Goal: Task Accomplishment & Management: Manage account settings

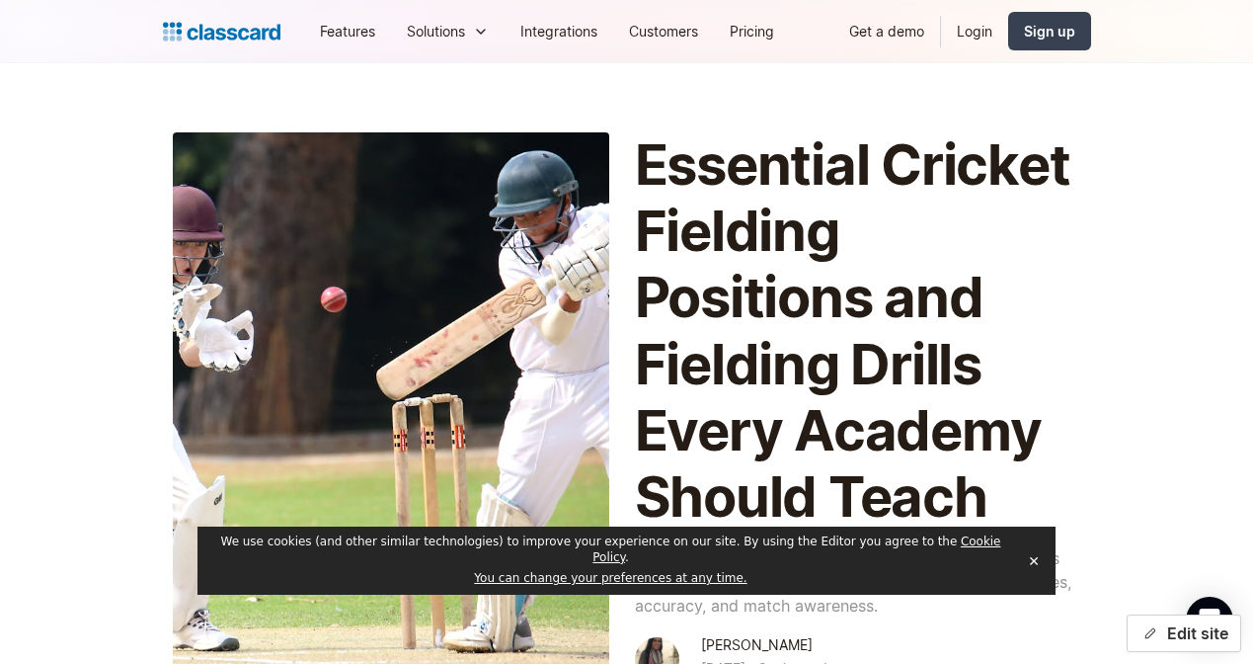
click at [1177, 629] on button "Edit site" at bounding box center [1184, 633] width 115 height 38
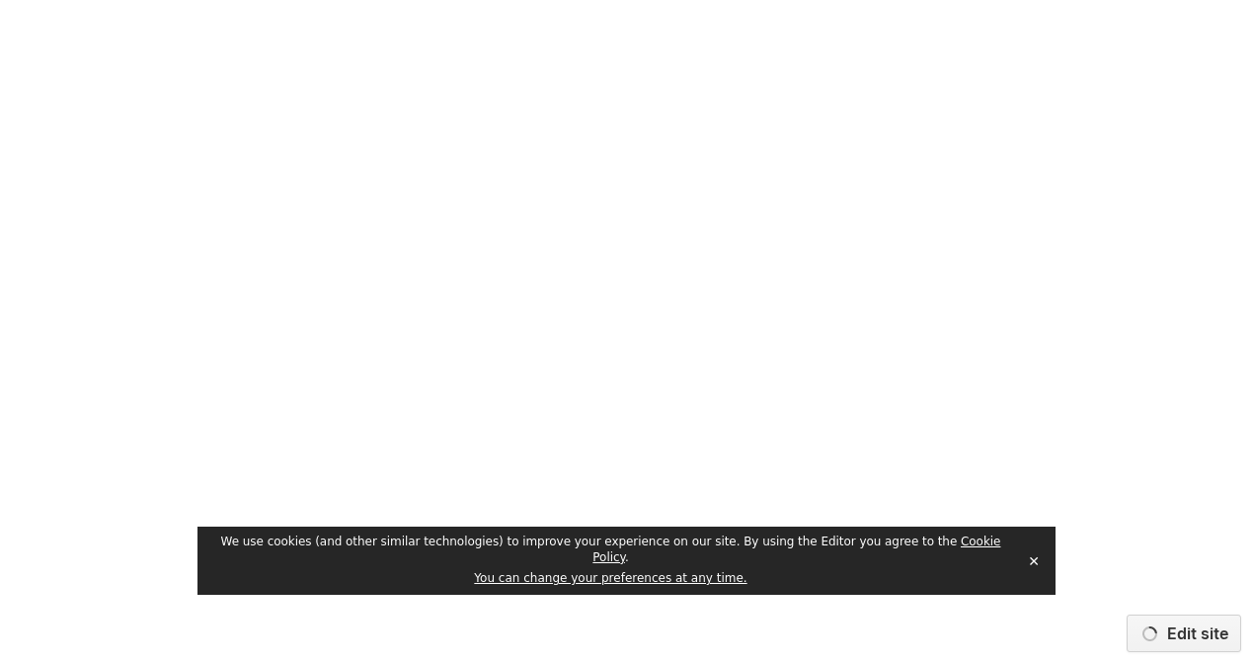
click at [1037, 566] on button "✕" at bounding box center [1034, 561] width 28 height 30
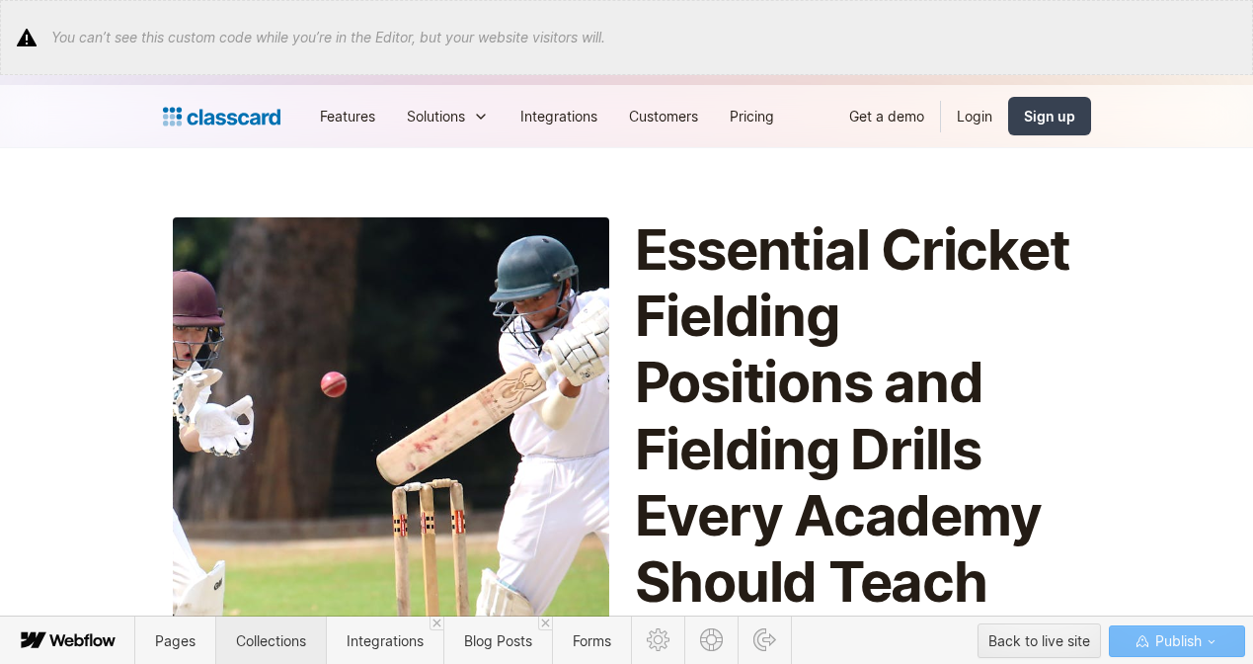
click at [282, 629] on span "Collections" at bounding box center [271, 640] width 70 height 17
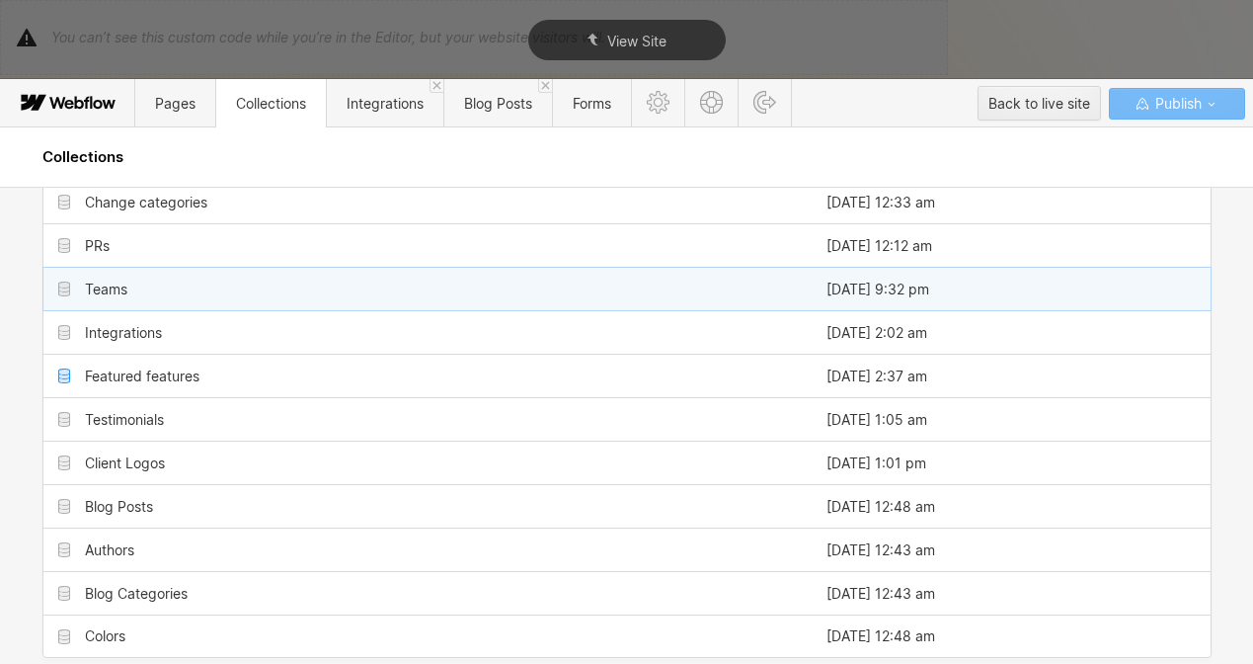
scroll to position [331, 0]
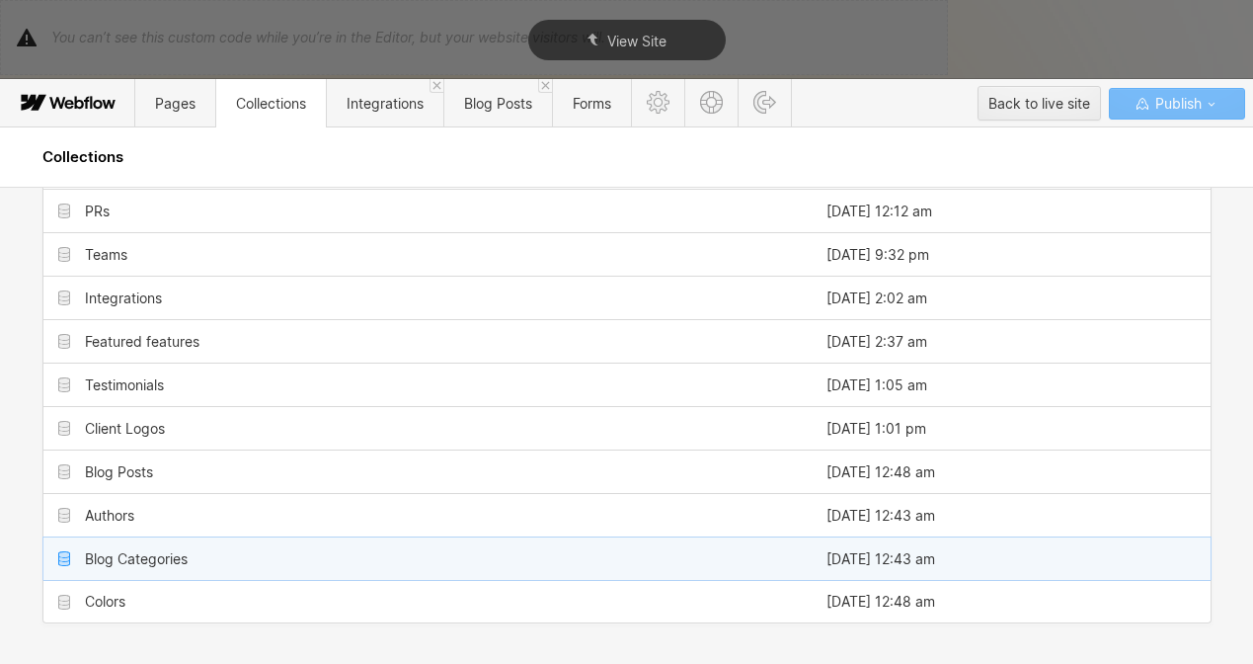
click at [146, 551] on div "Blog Categories" at bounding box center [136, 559] width 103 height 16
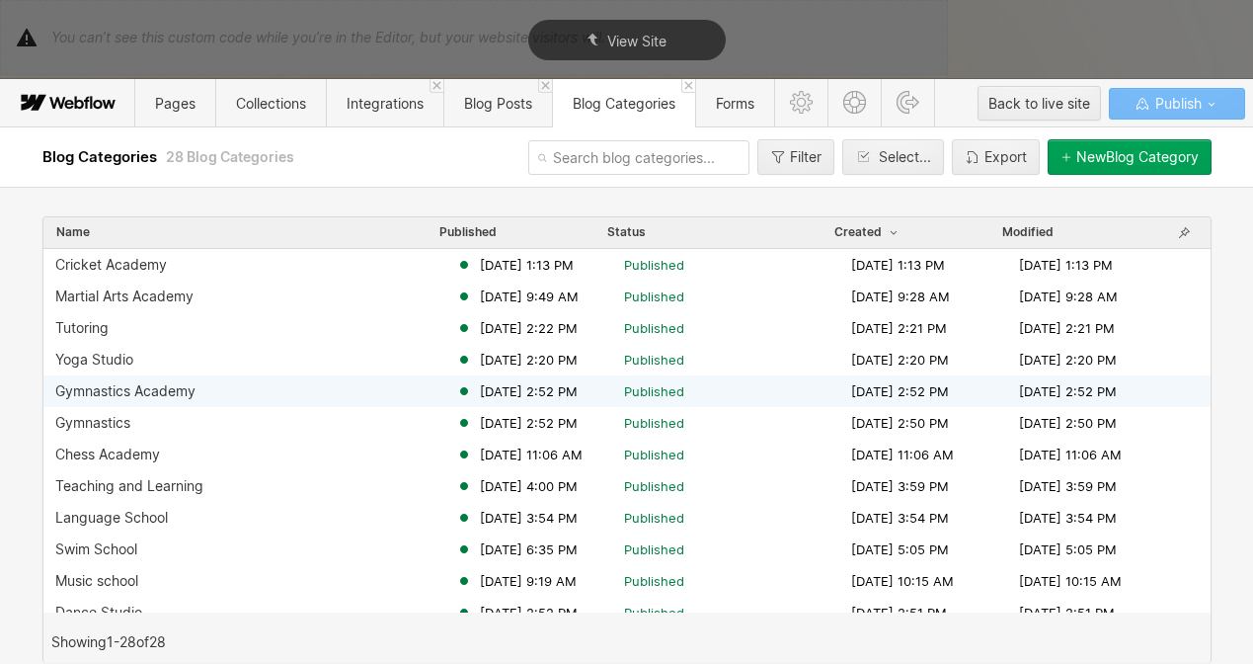
click at [141, 392] on div "Gymnastics Academy" at bounding box center [125, 391] width 140 height 16
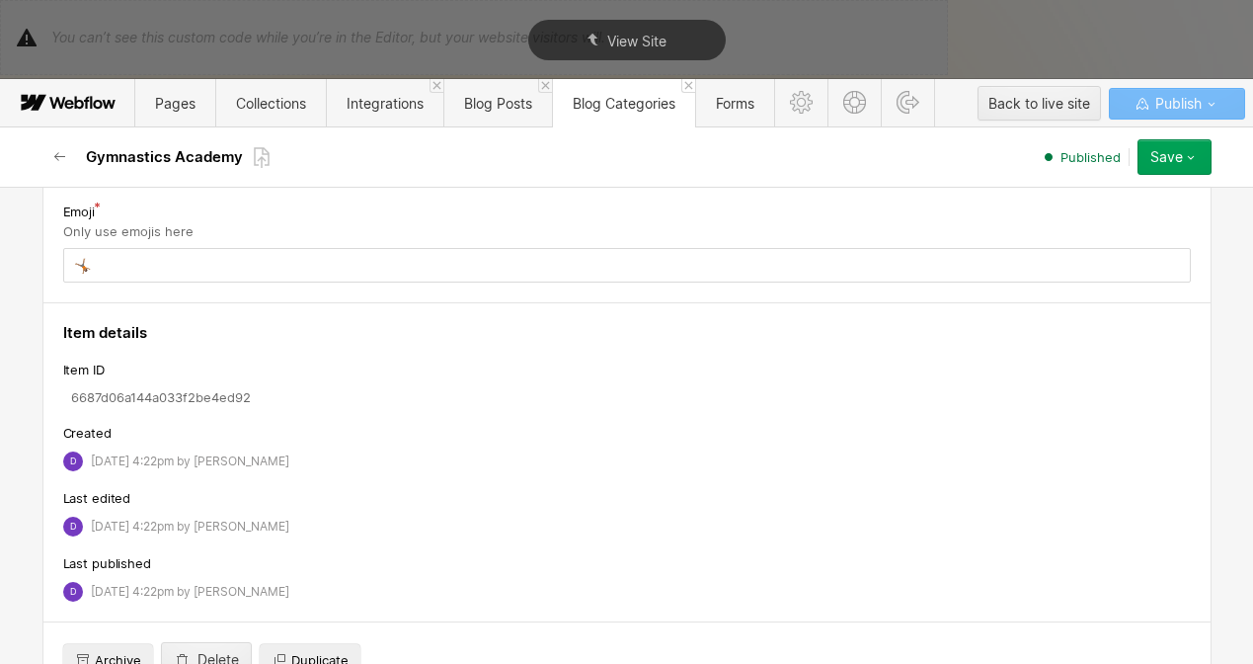
scroll to position [353, 0]
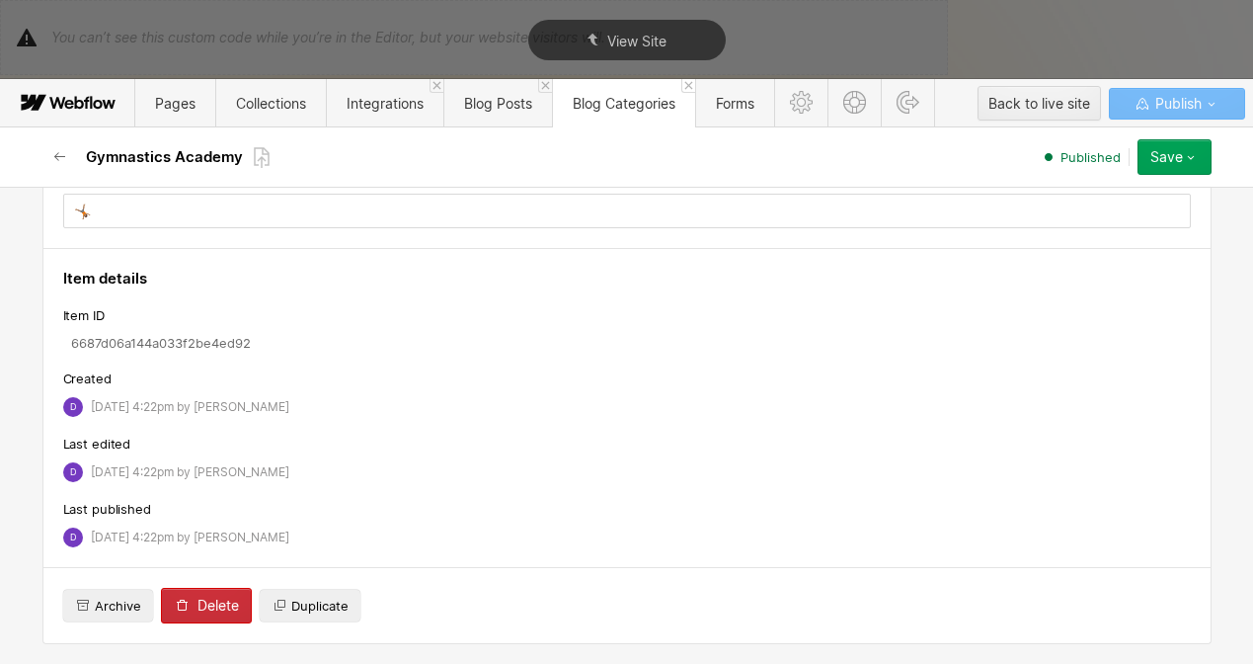
click at [193, 613] on button "Delete" at bounding box center [206, 606] width 91 height 36
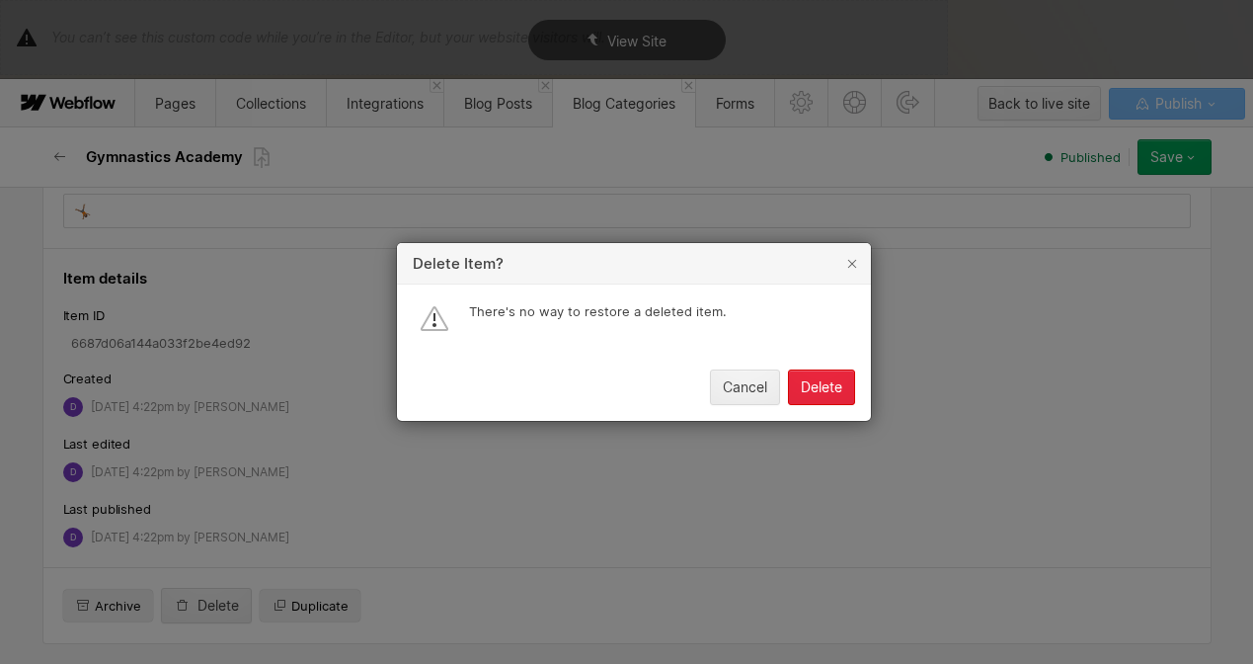
click at [827, 381] on div "Delete" at bounding box center [821, 387] width 41 height 16
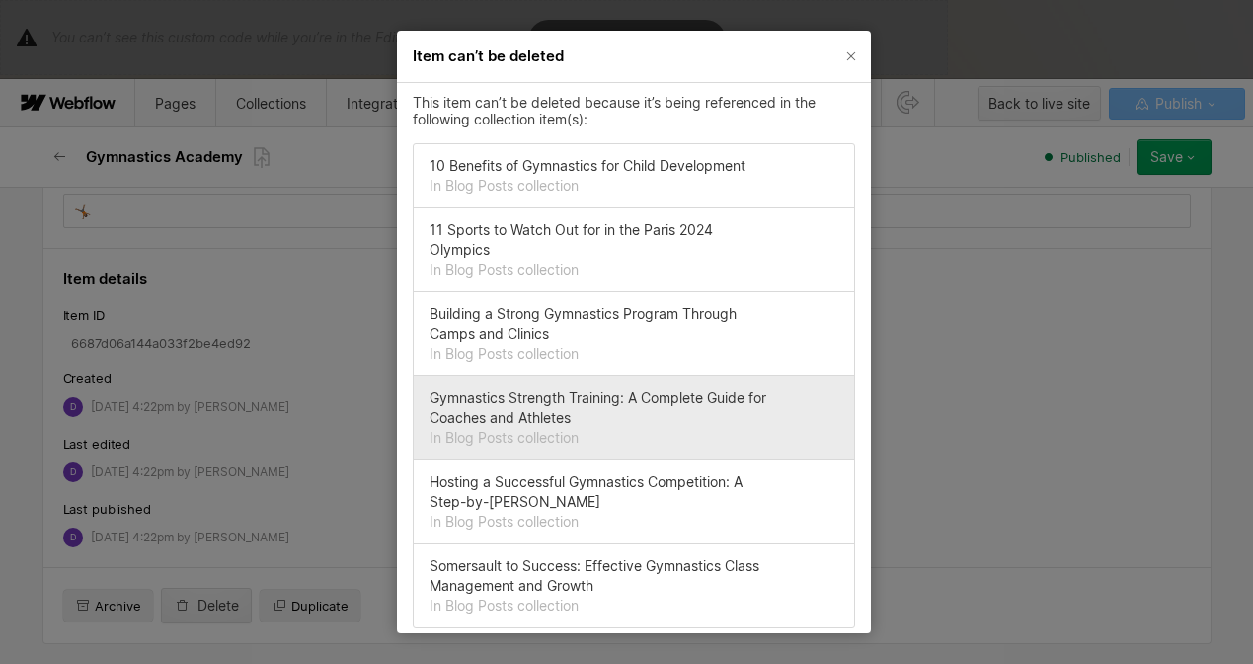
scroll to position [0, 0]
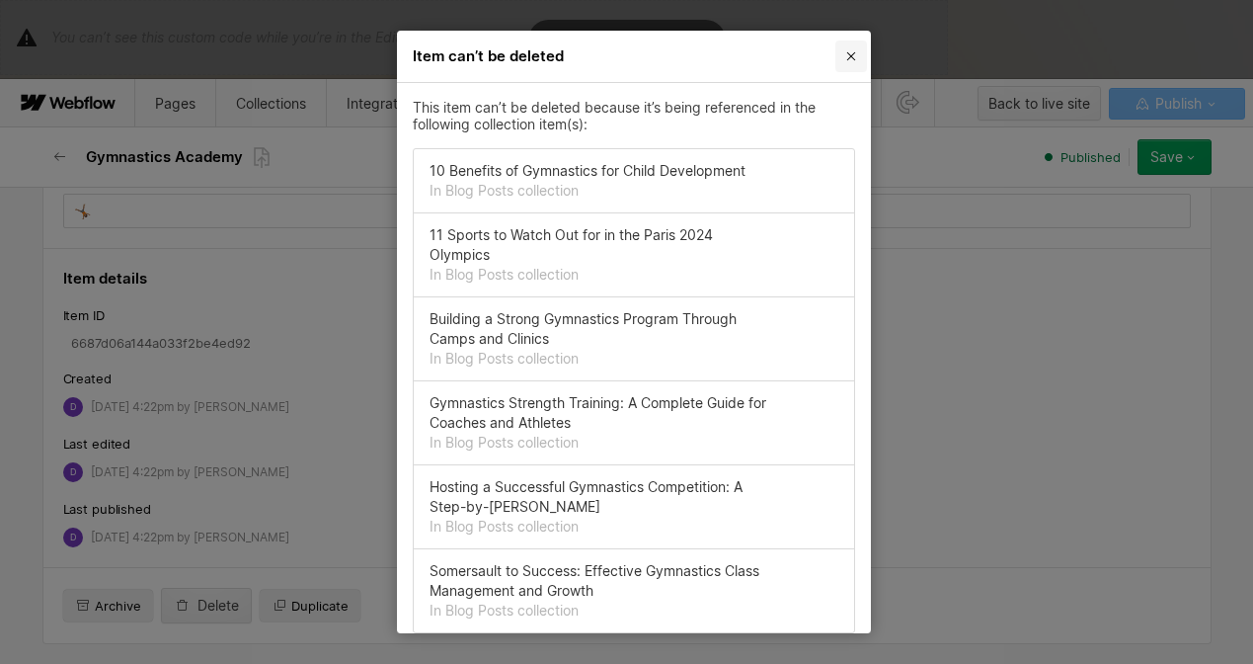
click at [843, 55] on icon "Close" at bounding box center [851, 56] width 16 height 16
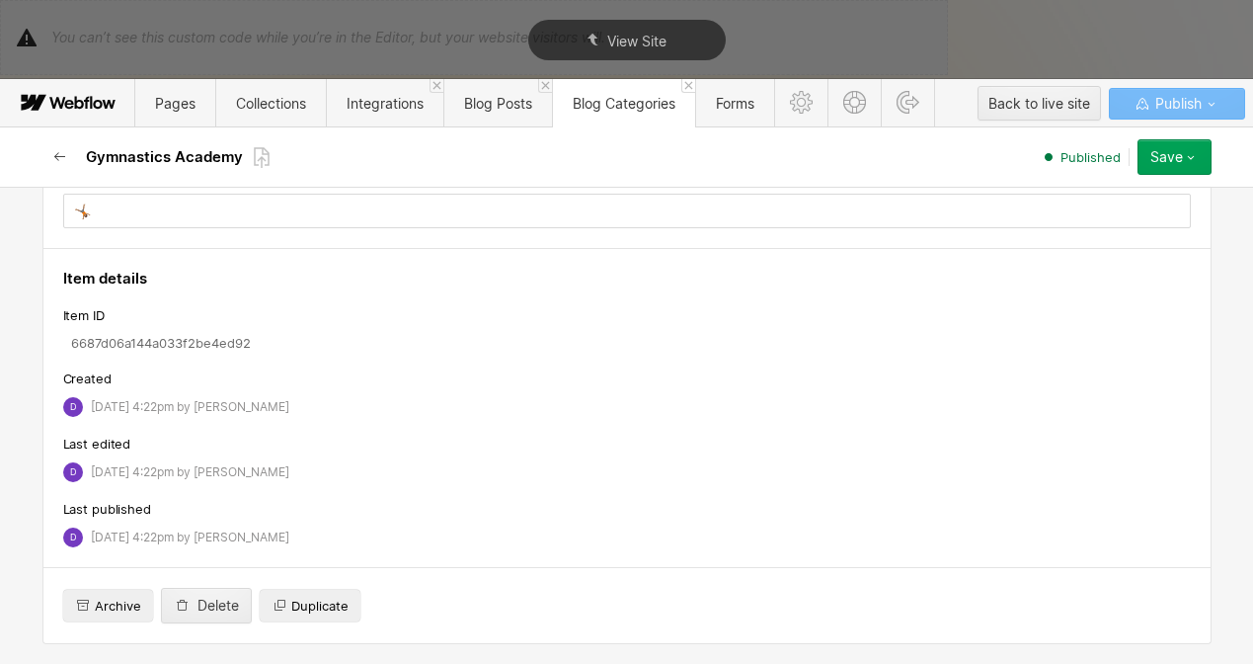
click at [65, 157] on icon "button" at bounding box center [60, 157] width 16 height 16
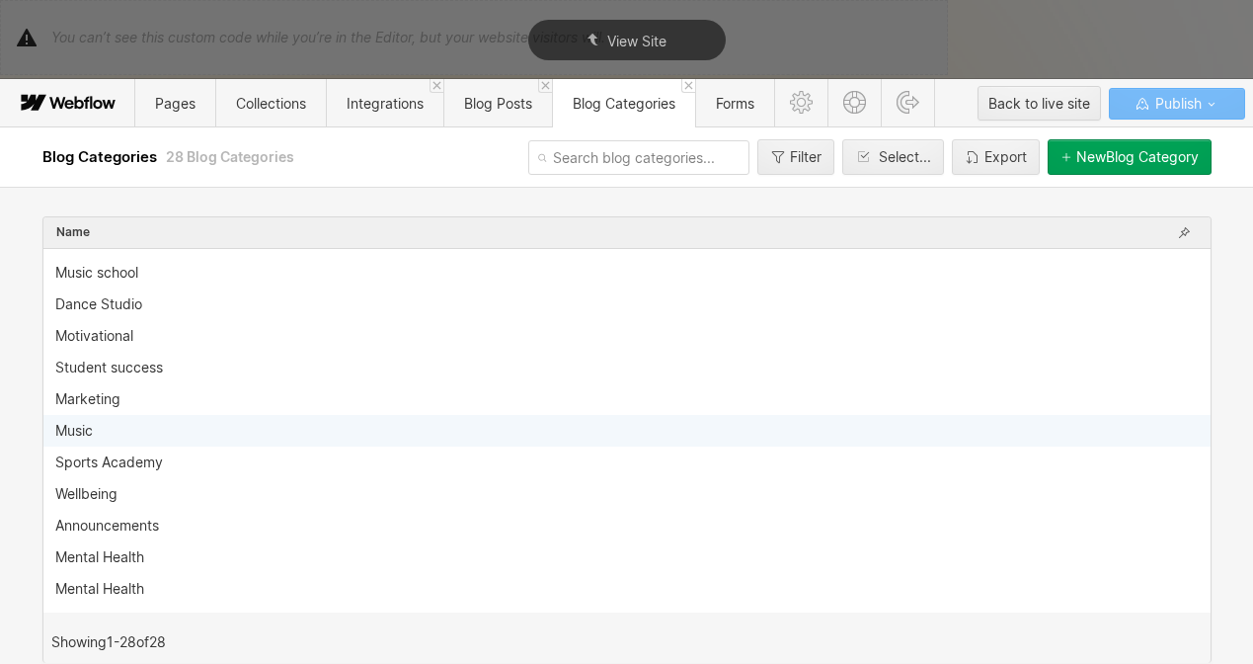
scroll to position [343, 0]
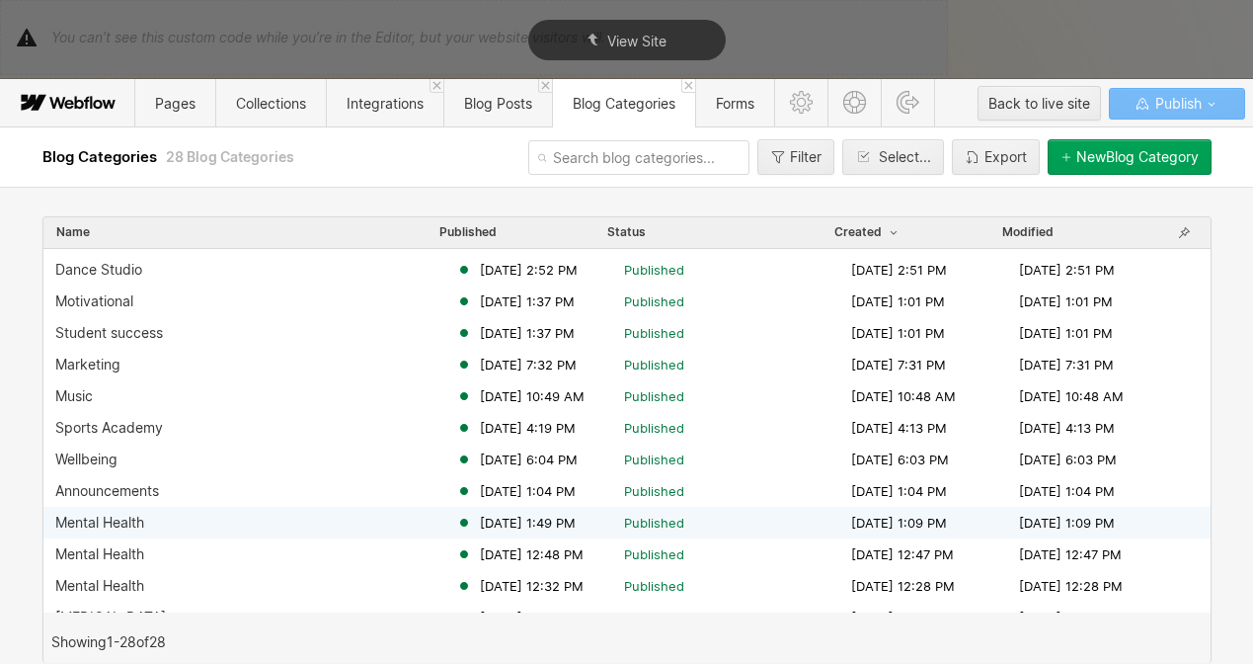
click at [140, 515] on div "Mental Health" at bounding box center [99, 523] width 89 height 16
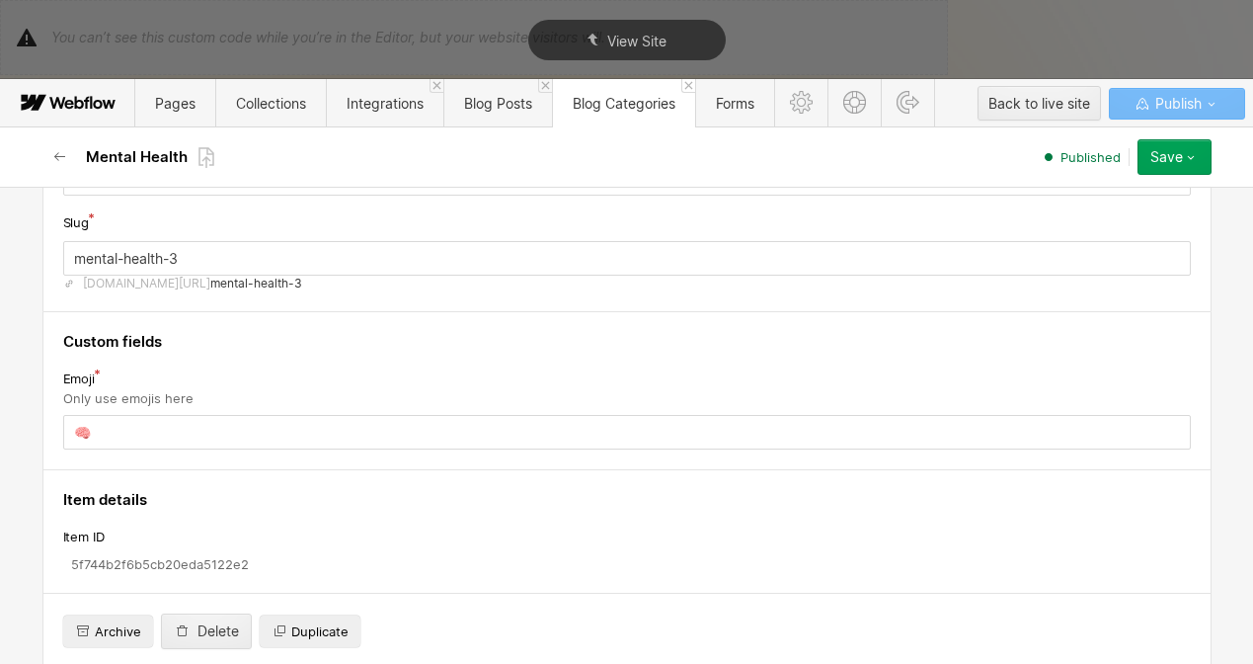
scroll to position [157, 0]
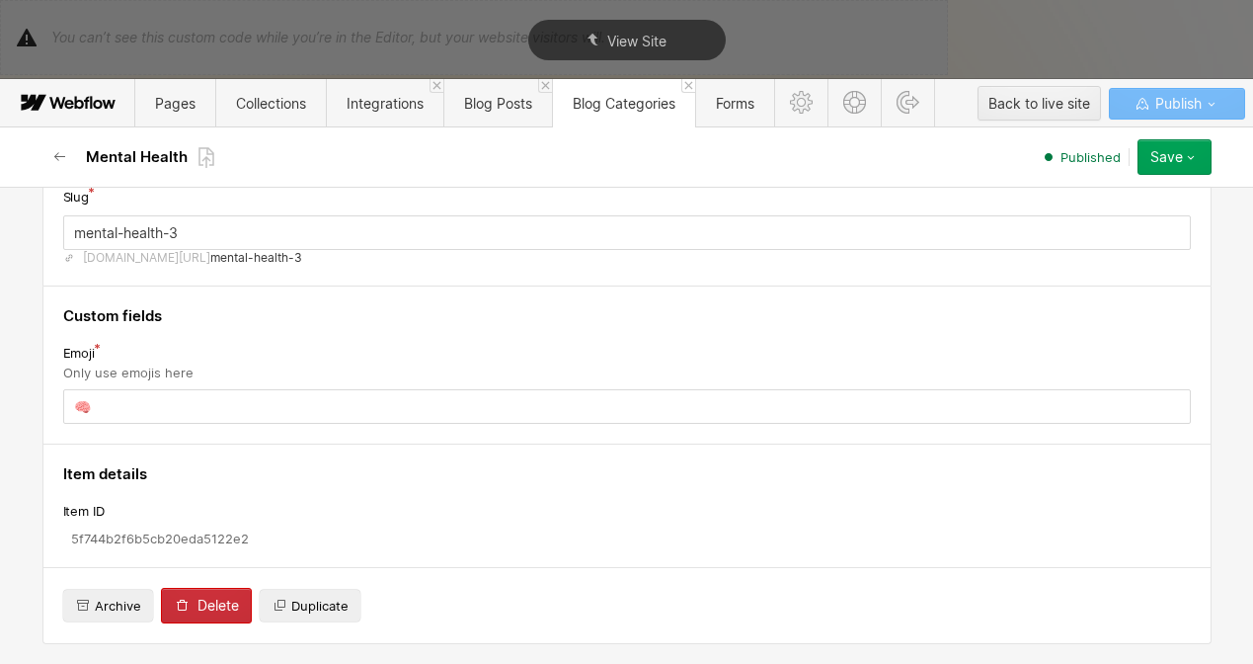
click at [199, 607] on div "Delete" at bounding box center [218, 606] width 41 height 16
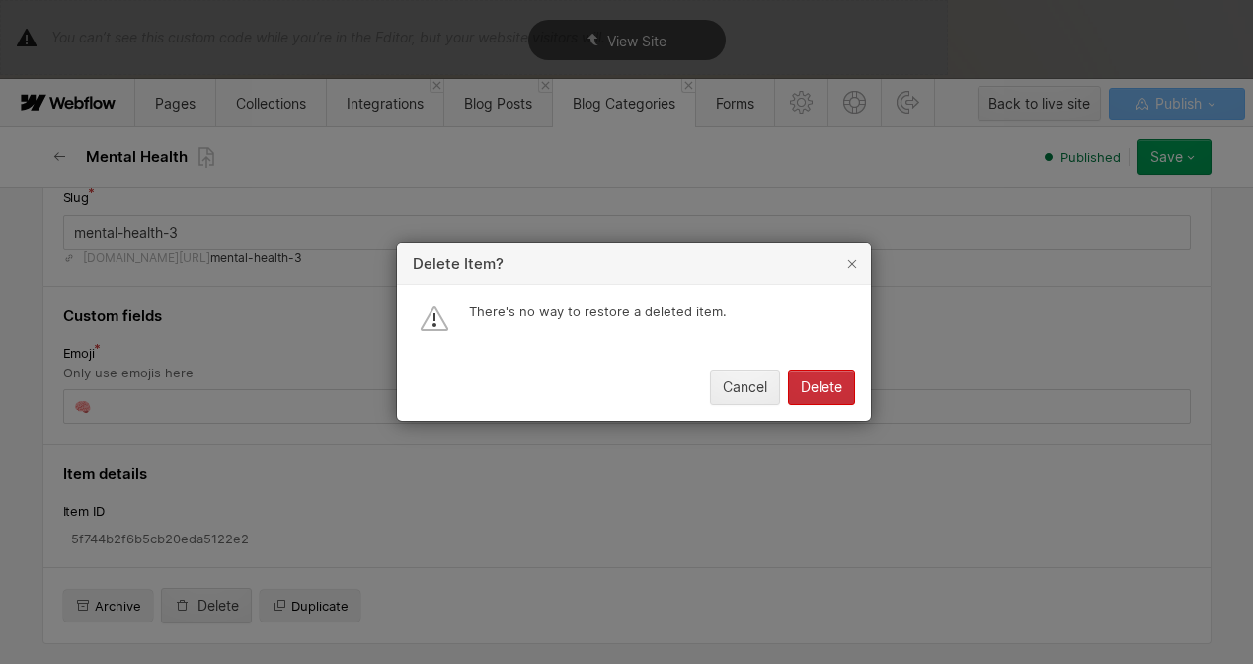
click at [836, 390] on div "Delete" at bounding box center [821, 387] width 41 height 16
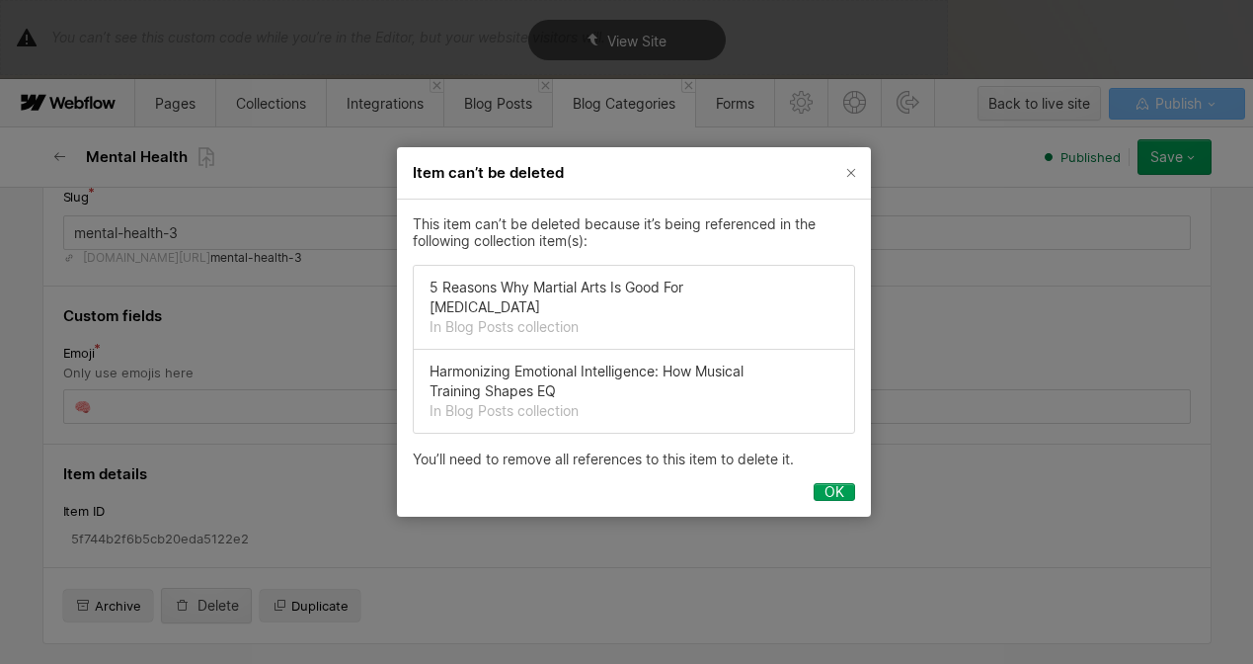
click at [835, 484] on div "OK" at bounding box center [835, 492] width 20 height 16
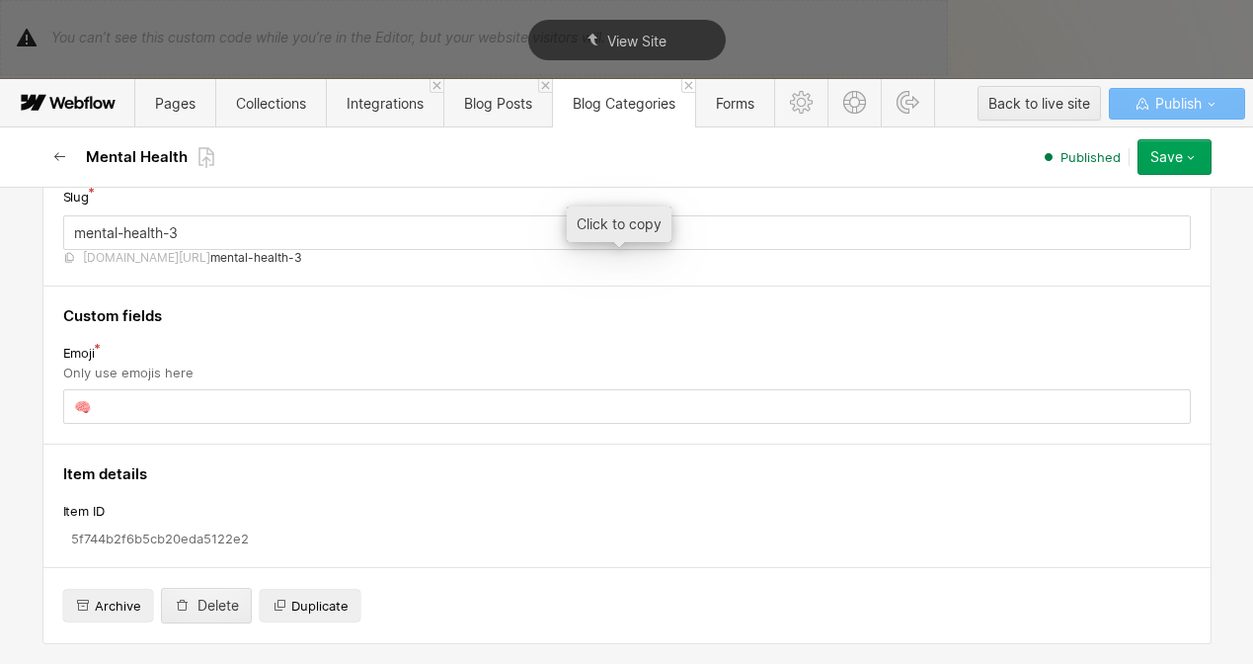
click at [57, 159] on icon "button" at bounding box center [60, 157] width 16 height 16
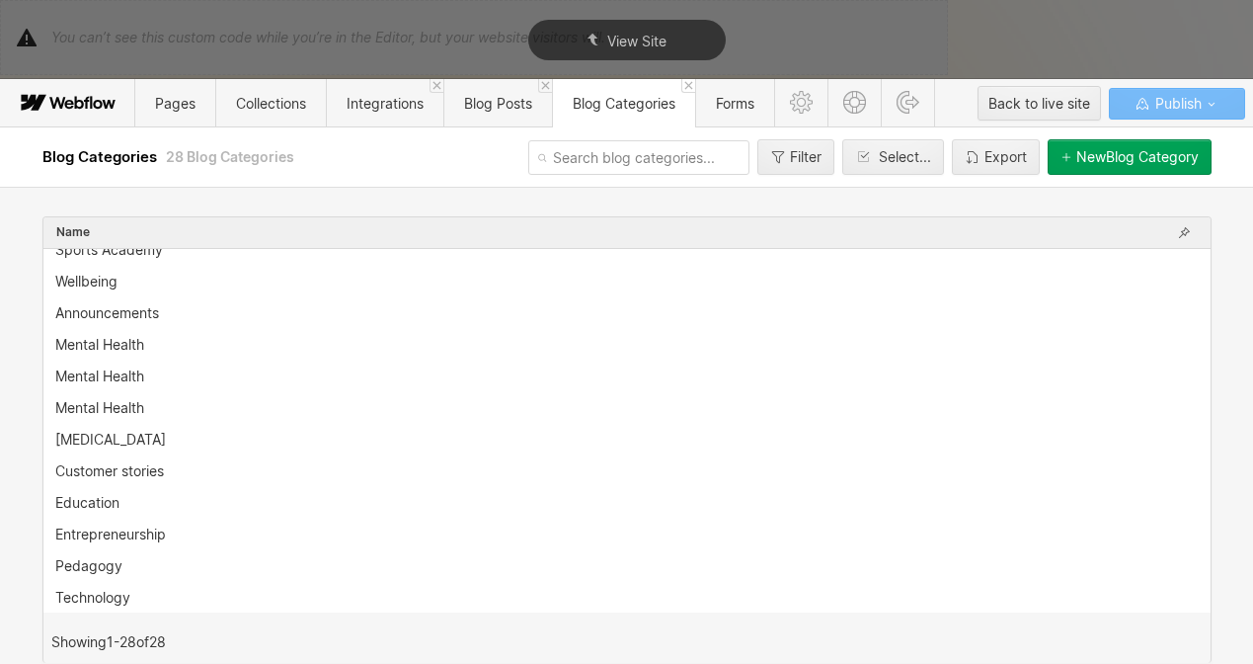
scroll to position [521, 0]
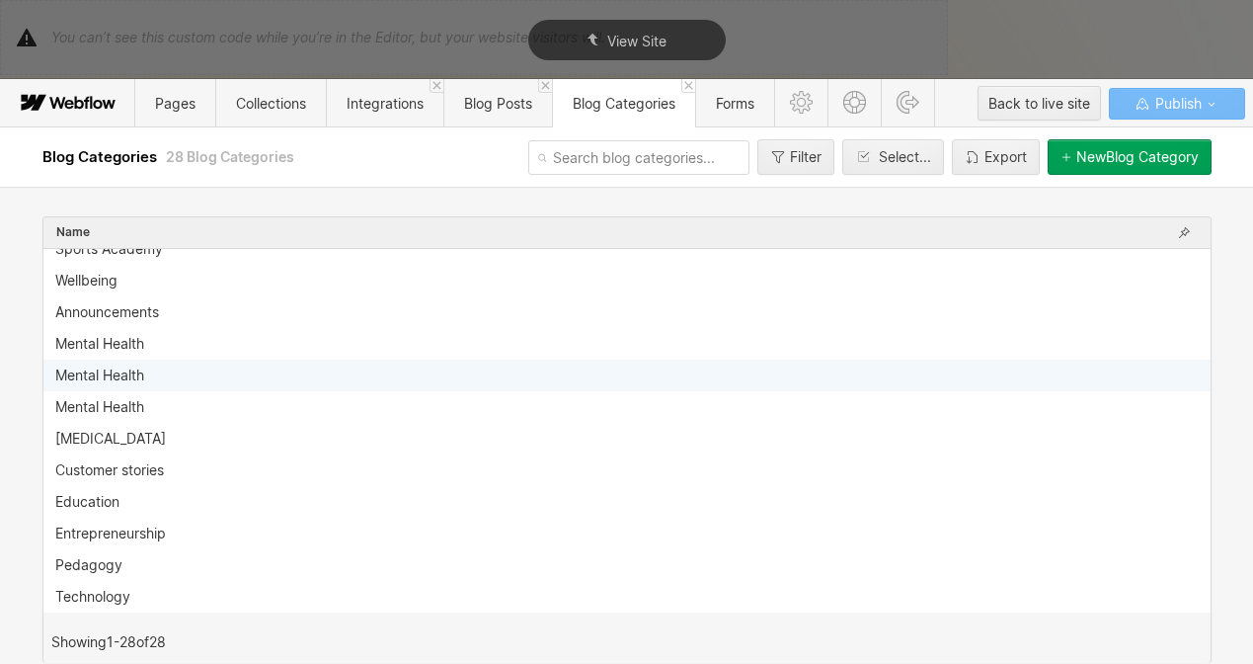
click at [124, 363] on div "Mental Health" at bounding box center [626, 376] width 1167 height 32
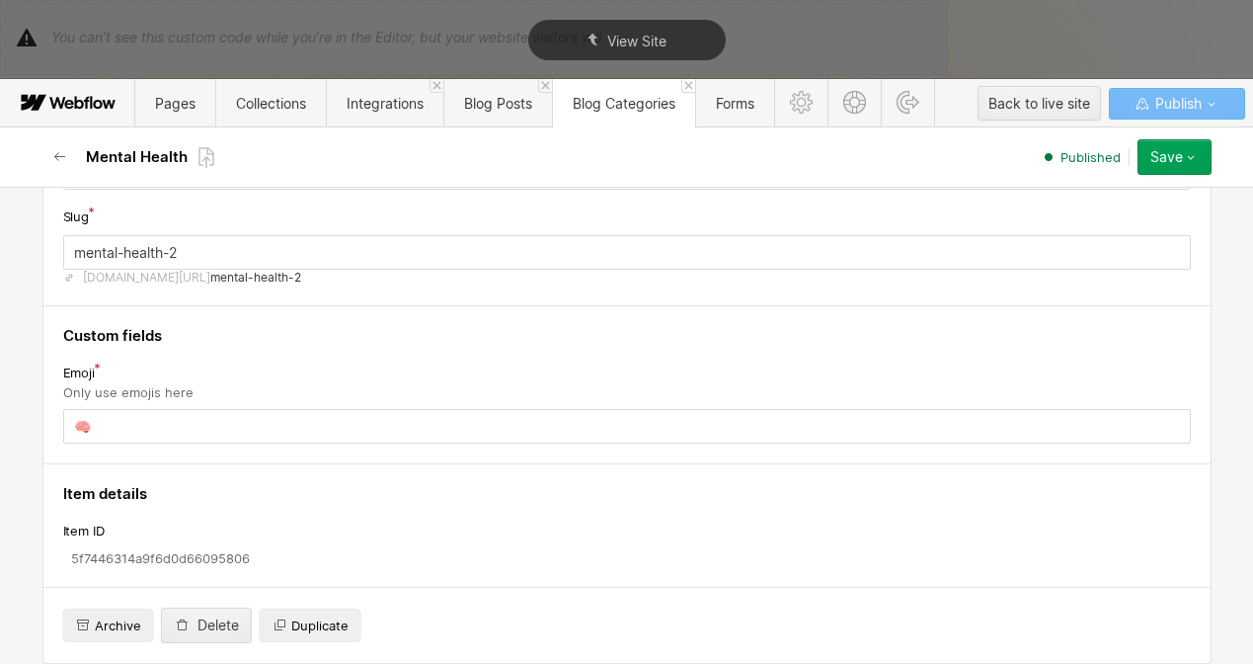
scroll to position [157, 0]
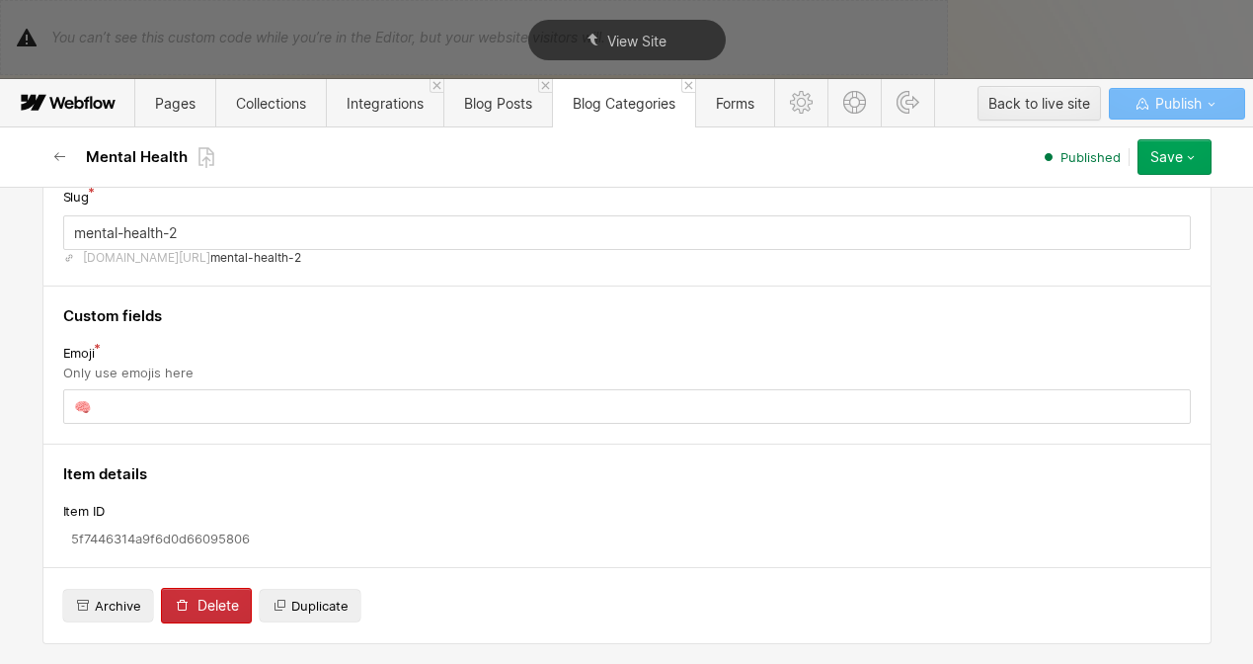
click at [202, 603] on div "Delete" at bounding box center [218, 606] width 41 height 16
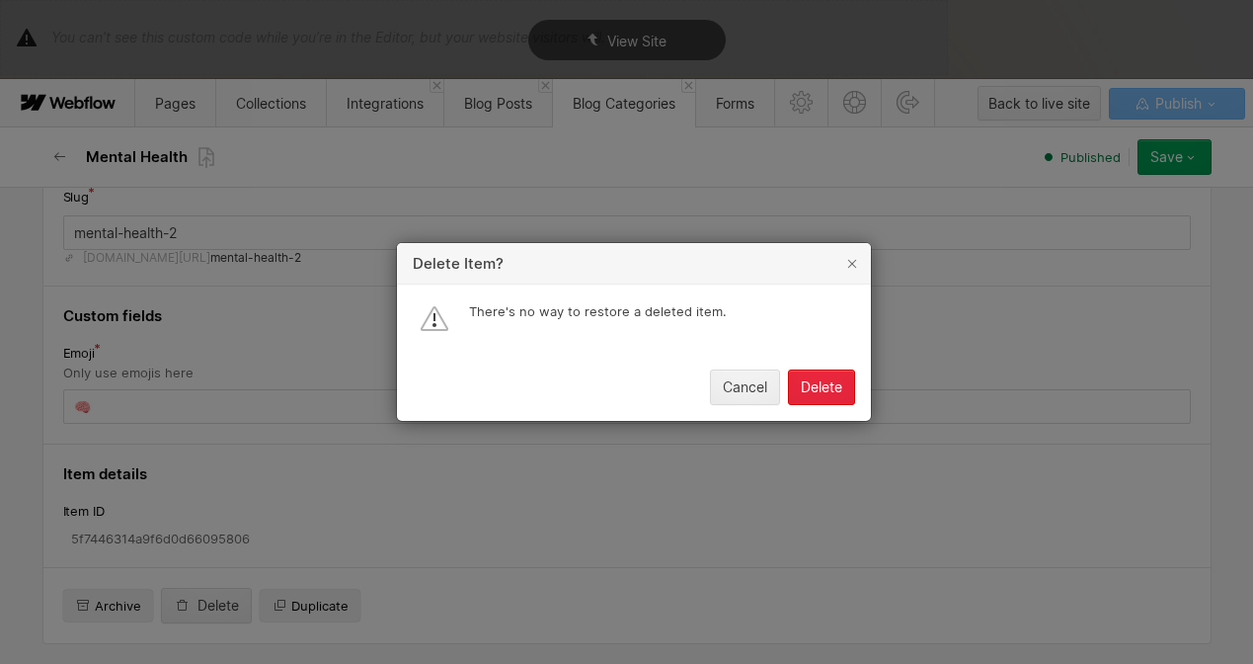
click at [830, 376] on button "Delete" at bounding box center [821, 387] width 67 height 36
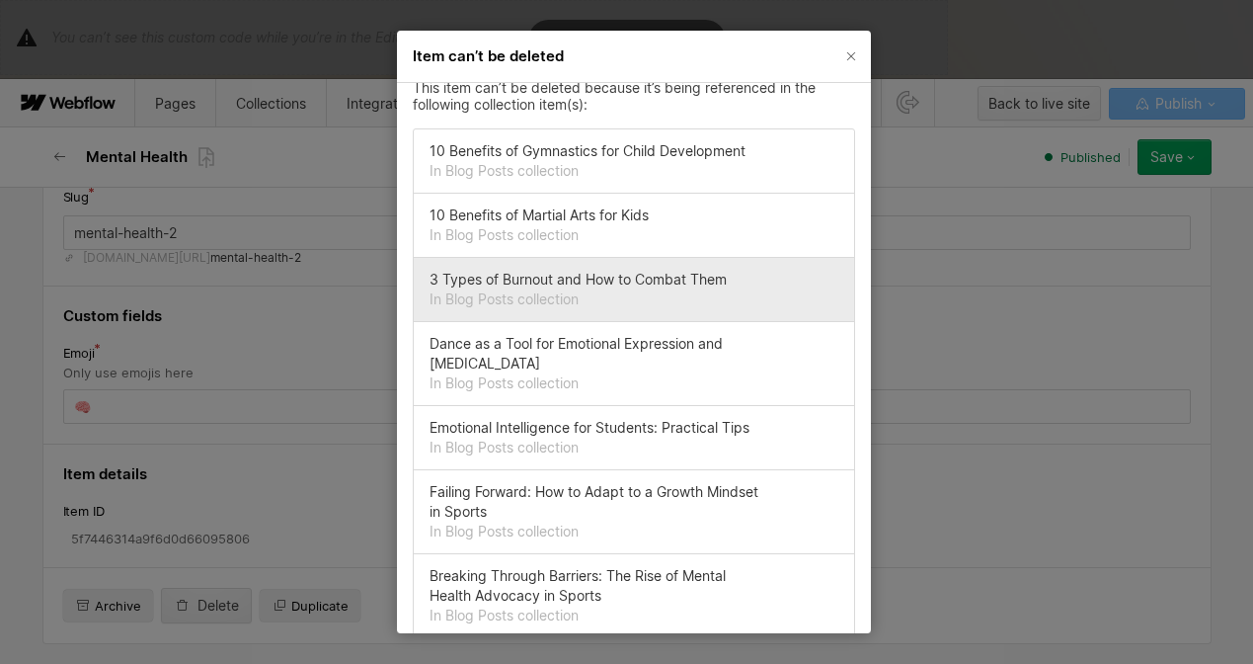
scroll to position [0, 0]
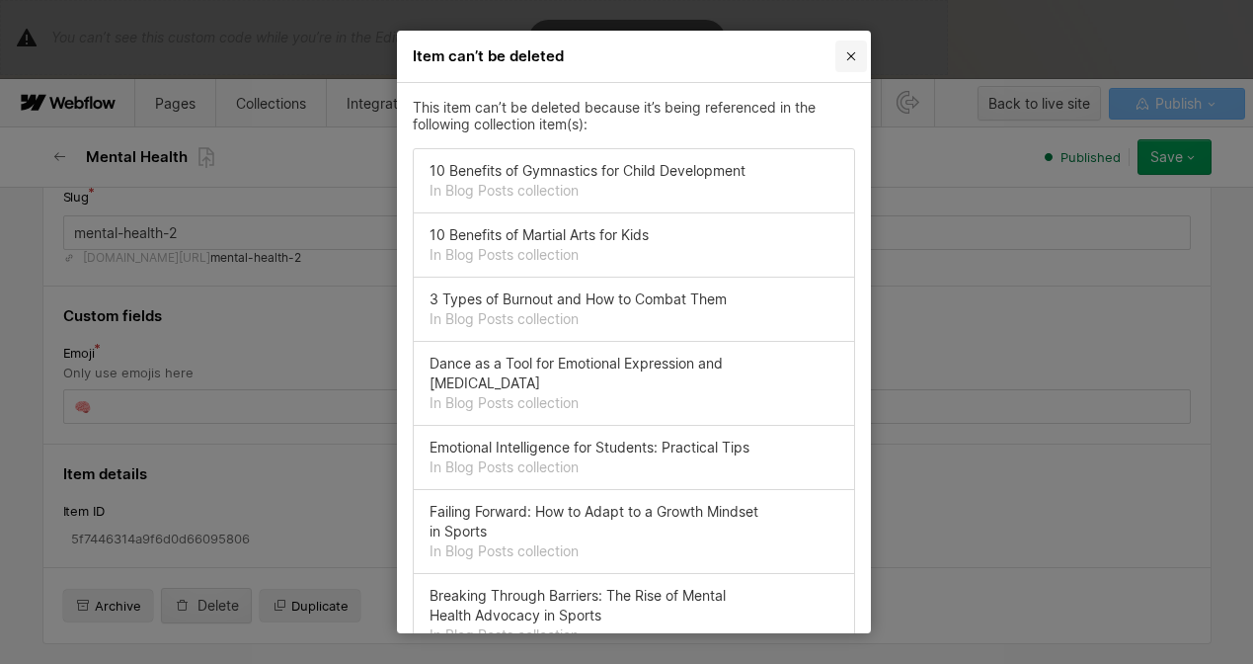
click at [854, 54] on icon "Close" at bounding box center [851, 56] width 16 height 16
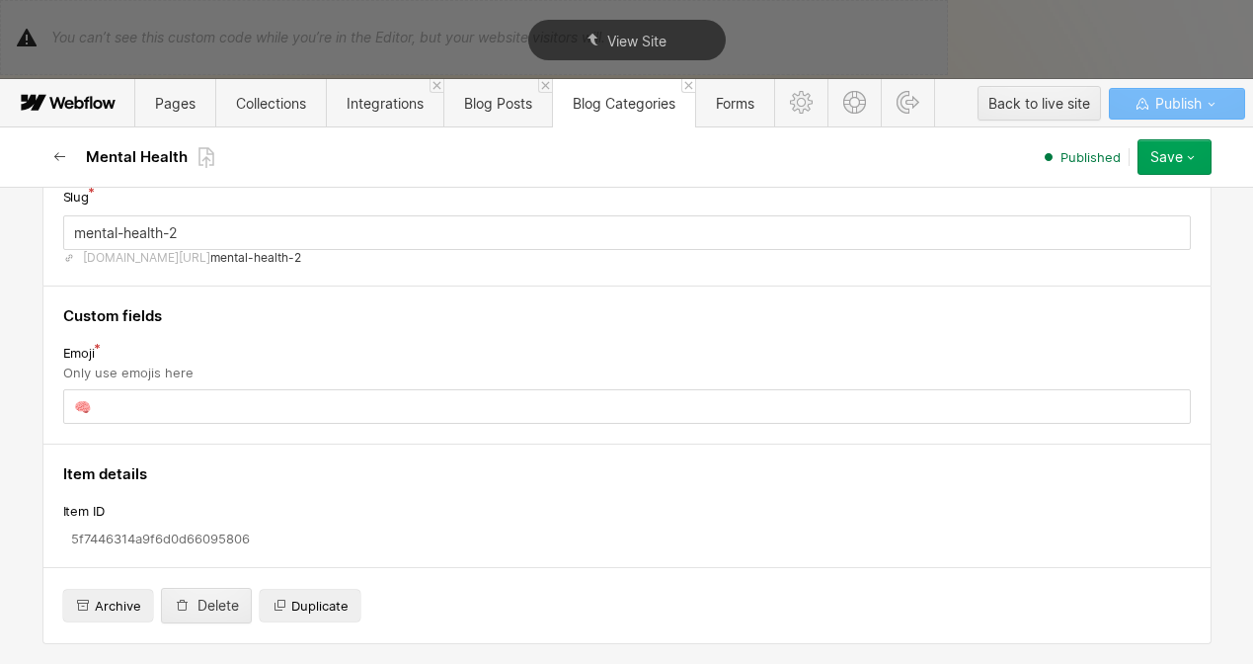
click at [58, 155] on icon "button" at bounding box center [60, 157] width 16 height 16
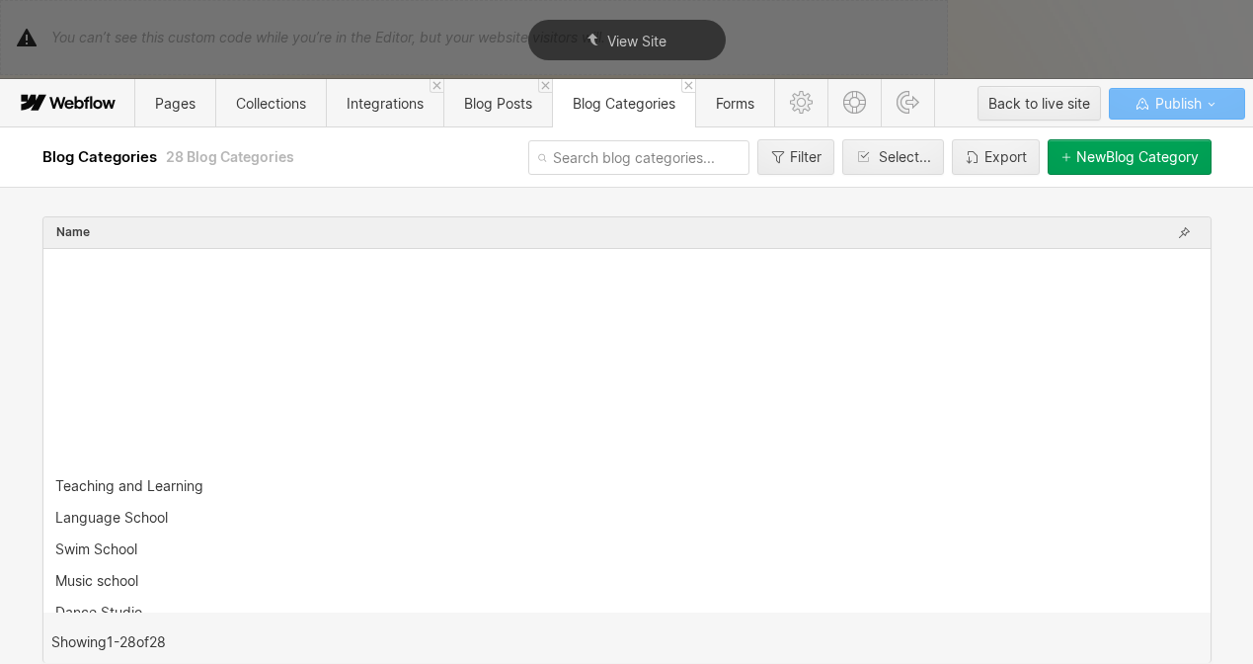
scroll to position [521, 0]
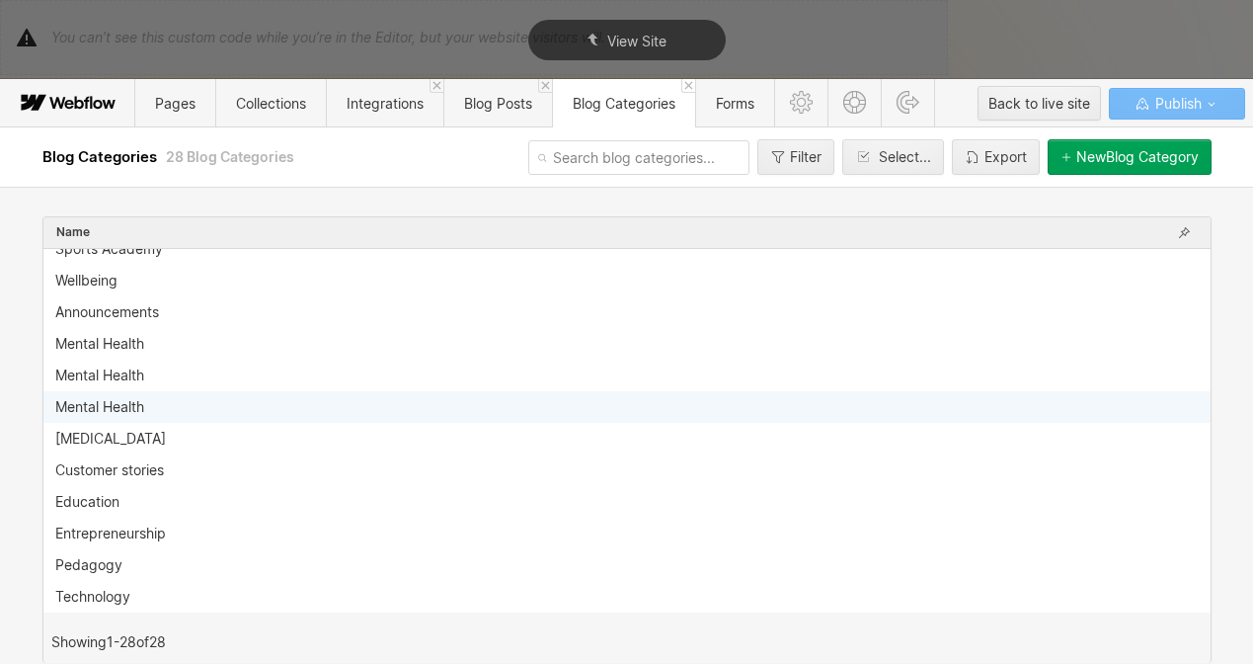
click at [125, 411] on div "Mental Health" at bounding box center [99, 407] width 89 height 16
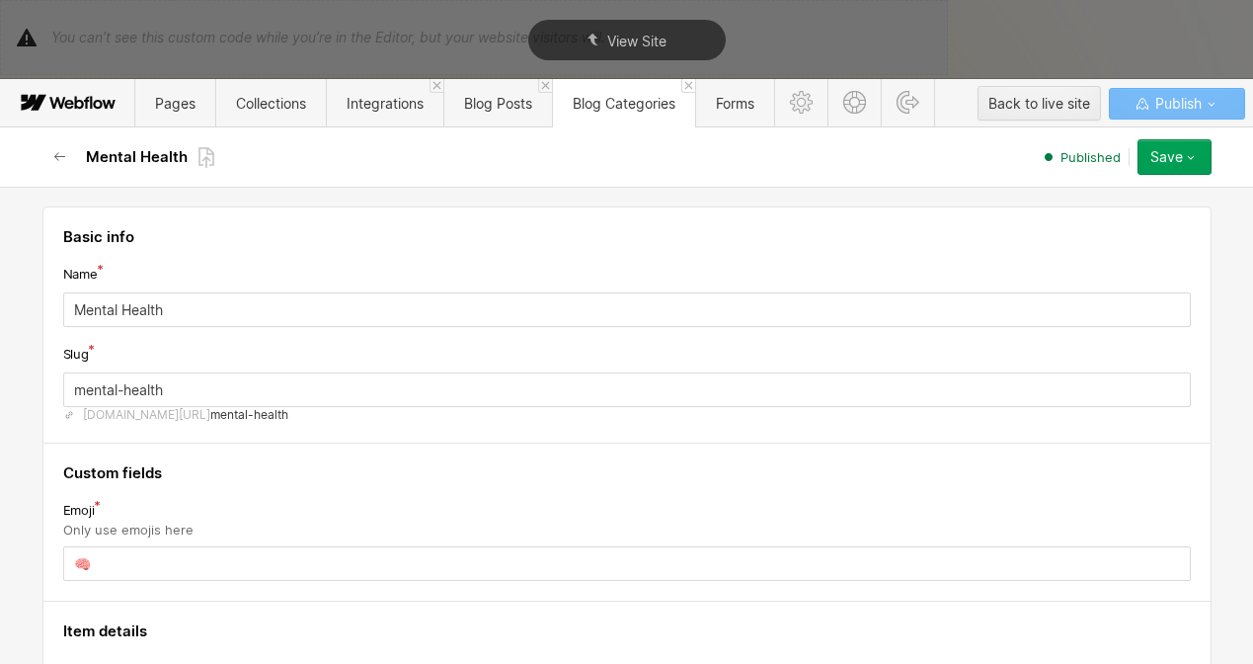
scroll to position [157, 0]
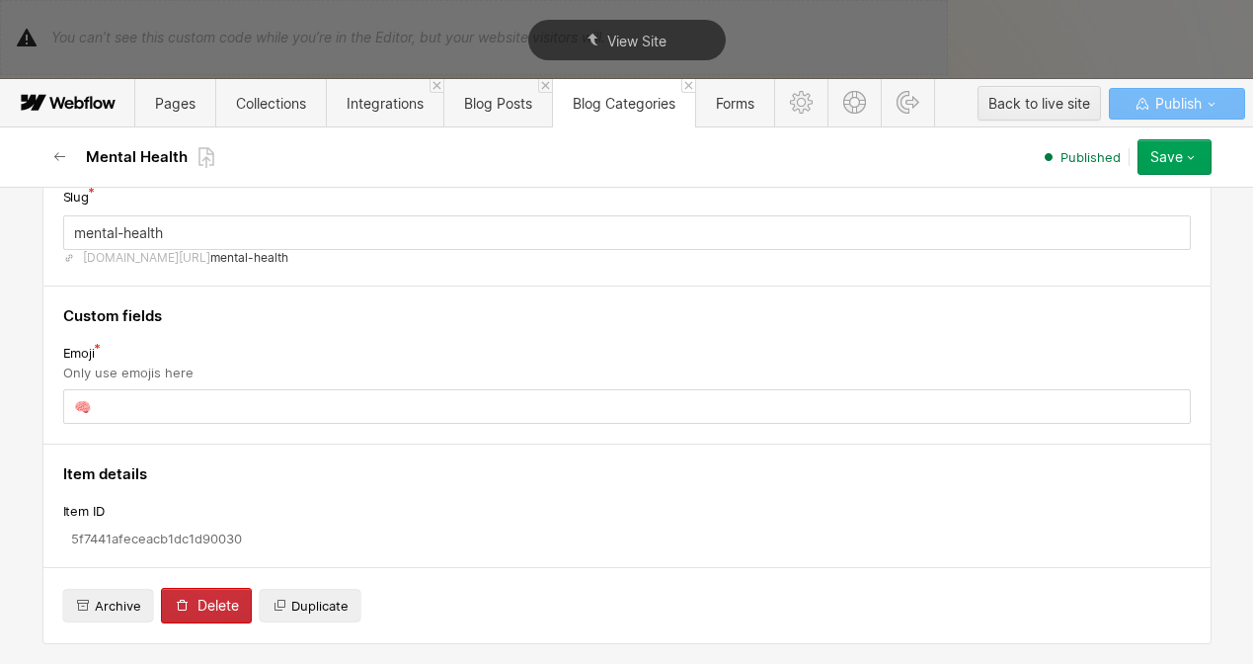
click at [203, 612] on div "Delete" at bounding box center [218, 606] width 41 height 16
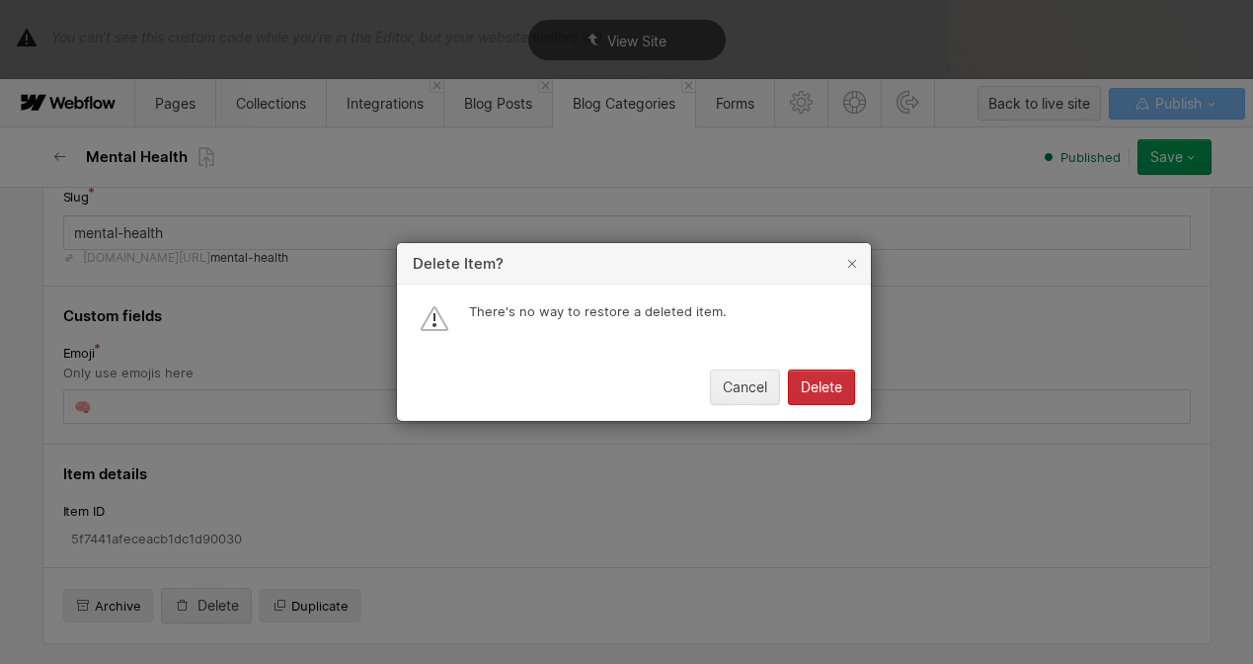
click at [804, 384] on div "Delete" at bounding box center [821, 387] width 41 height 16
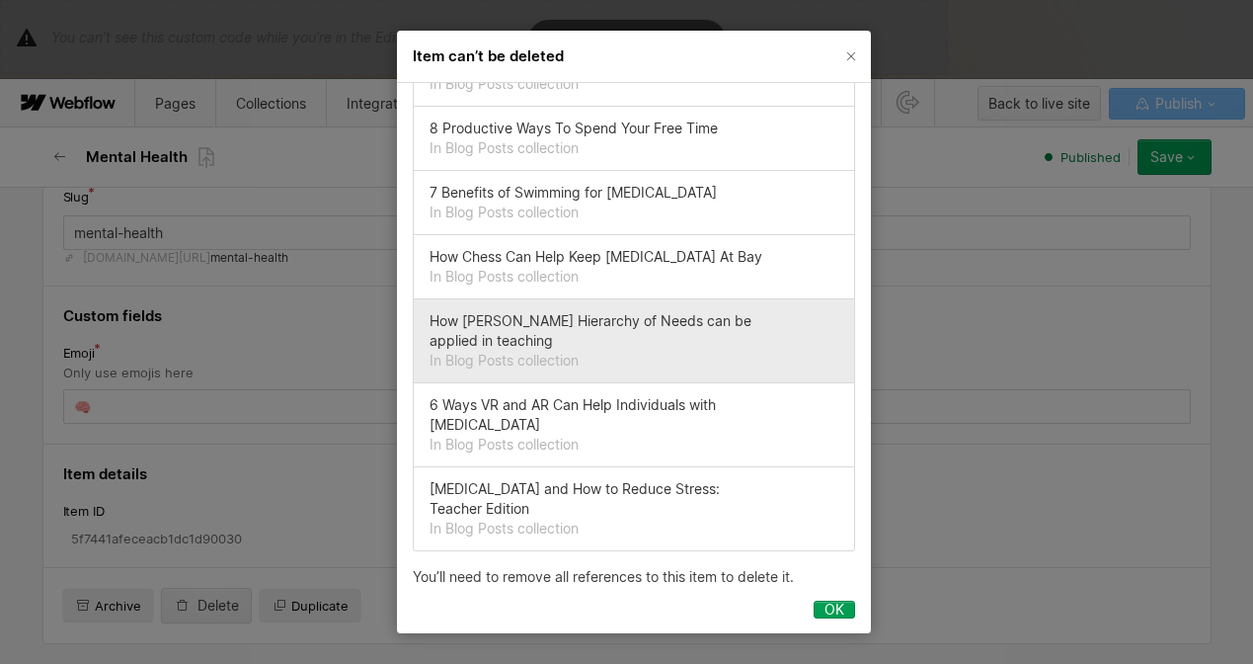
scroll to position [0, 0]
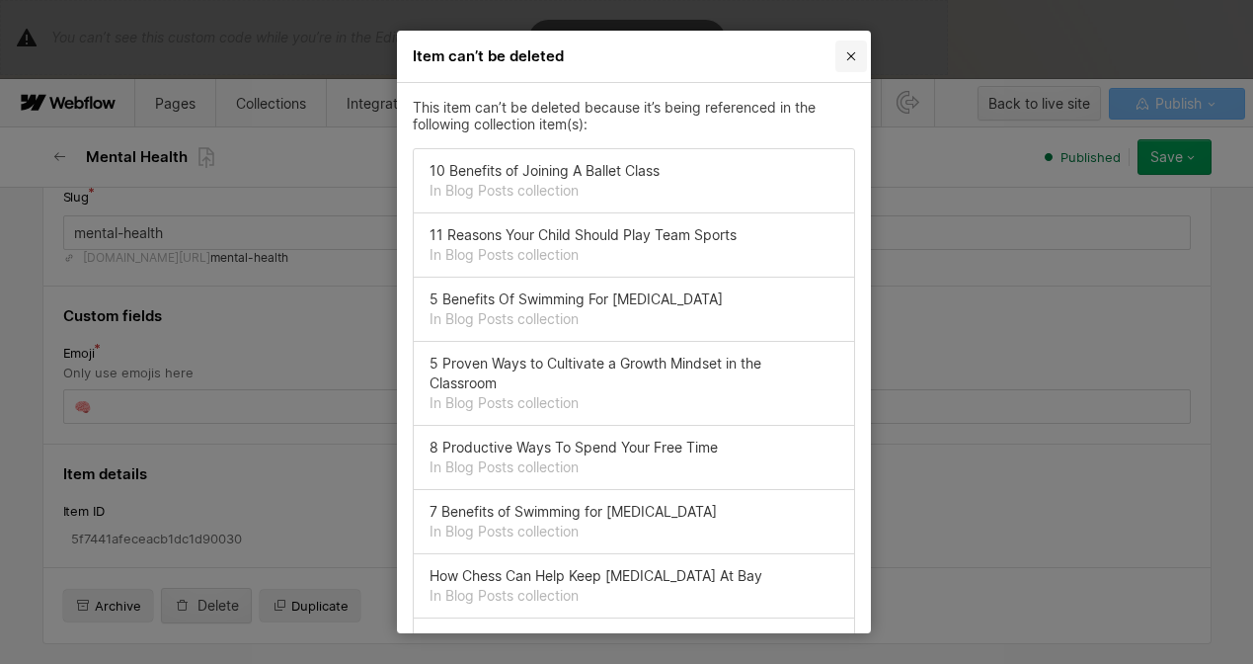
click at [848, 51] on icon "Close" at bounding box center [851, 56] width 16 height 16
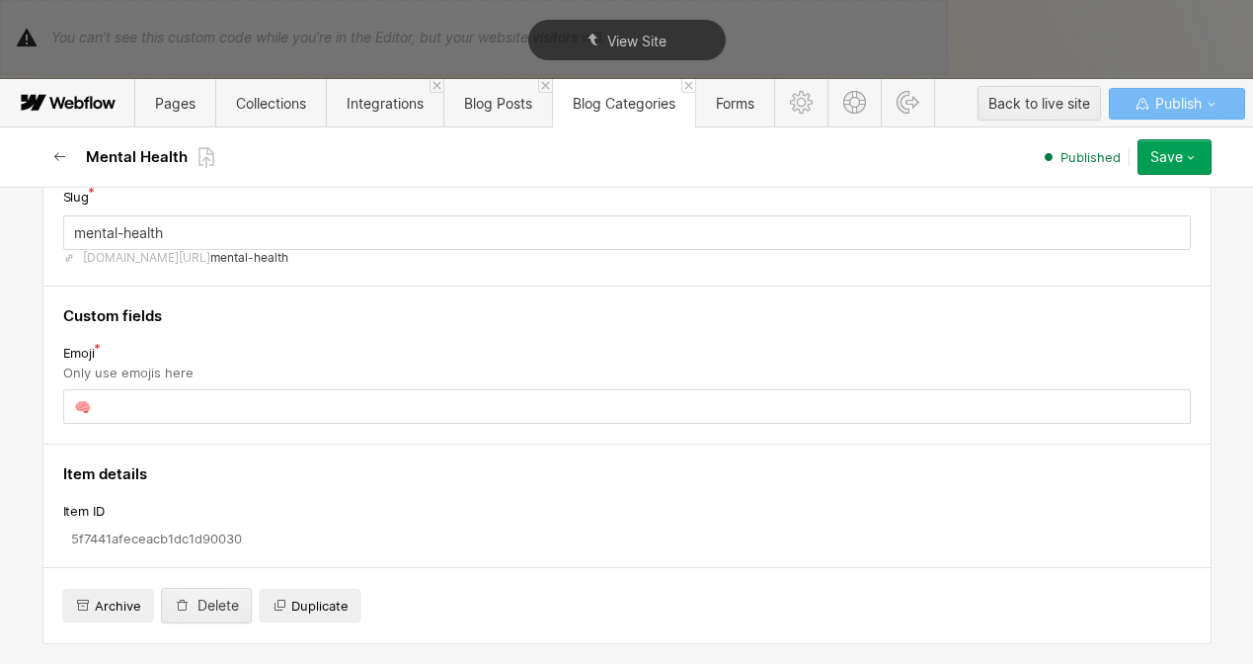
click at [59, 157] on icon "button" at bounding box center [58, 156] width 11 height 9
